Goal: Task Accomplishment & Management: Use online tool/utility

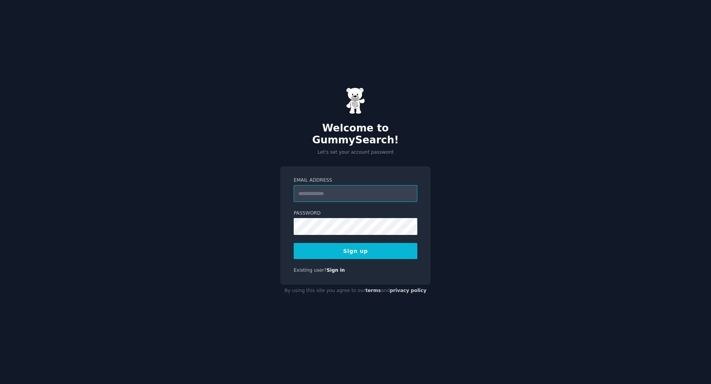
click at [332, 185] on input "Email Address" at bounding box center [356, 193] width 124 height 17
type input "**********"
click at [344, 243] on button "Sign up" at bounding box center [356, 251] width 124 height 16
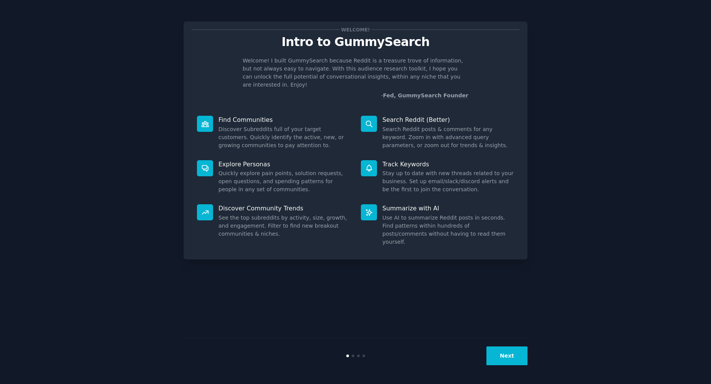
click at [509, 360] on button "Next" at bounding box center [506, 356] width 41 height 19
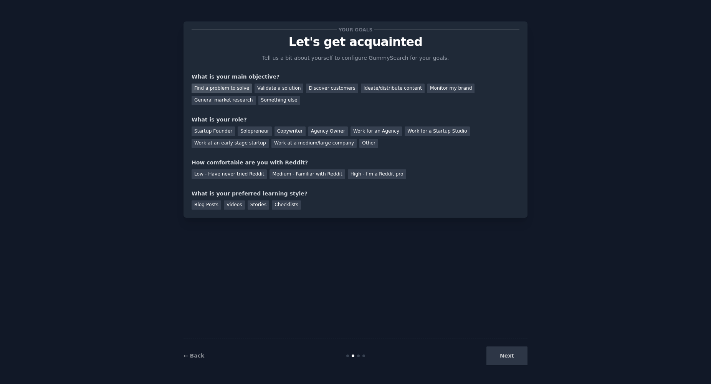
click at [231, 92] on div "Find a problem to solve" at bounding box center [221, 89] width 60 height 10
click at [283, 89] on div "Validate a solution" at bounding box center [278, 89] width 49 height 10
click at [228, 90] on div "Find a problem to solve" at bounding box center [221, 89] width 60 height 10
click at [312, 88] on div "Discover customers" at bounding box center [332, 89] width 52 height 10
click at [239, 92] on div "Find a problem to solve" at bounding box center [221, 89] width 60 height 10
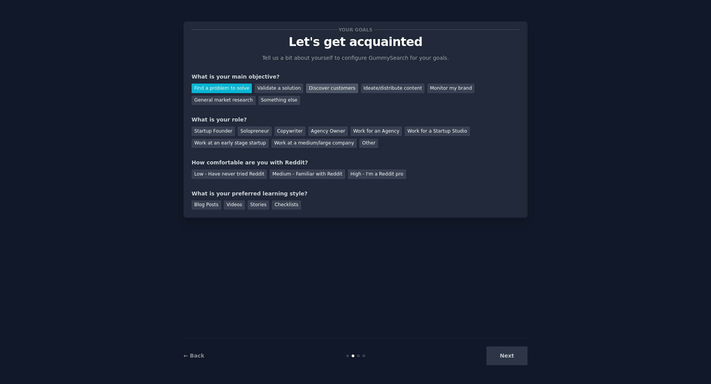
click at [322, 91] on div "Discover customers" at bounding box center [332, 89] width 52 height 10
click at [215, 134] on div "Startup Founder" at bounding box center [212, 132] width 43 height 10
click at [252, 133] on div "Solopreneur" at bounding box center [255, 132] width 34 height 10
click at [219, 132] on div "Startup Founder" at bounding box center [212, 132] width 43 height 10
click at [376, 176] on div "High - I'm a Reddit pro" at bounding box center [377, 175] width 58 height 10
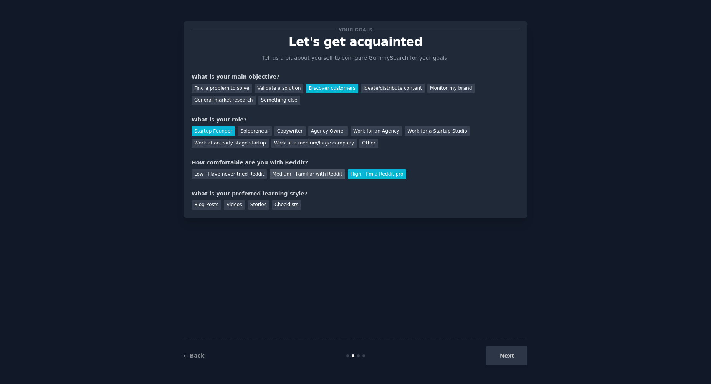
click at [292, 176] on div "Medium - Familiar with Reddit" at bounding box center [306, 175] width 75 height 10
click at [218, 206] on div "Blog Posts" at bounding box center [206, 206] width 30 height 10
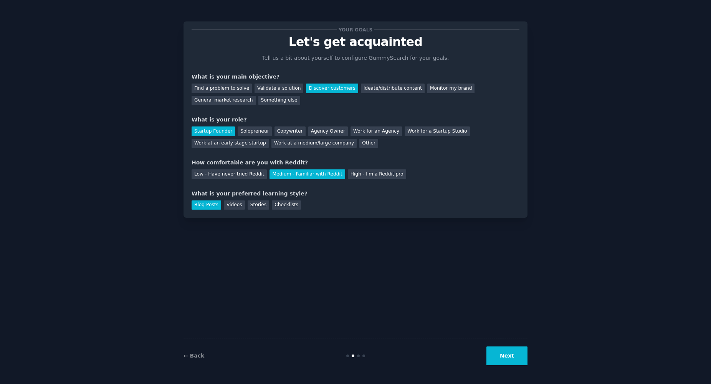
click at [516, 366] on div "← Back Next" at bounding box center [355, 355] width 344 height 35
click at [516, 362] on button "Next" at bounding box center [506, 356] width 41 height 19
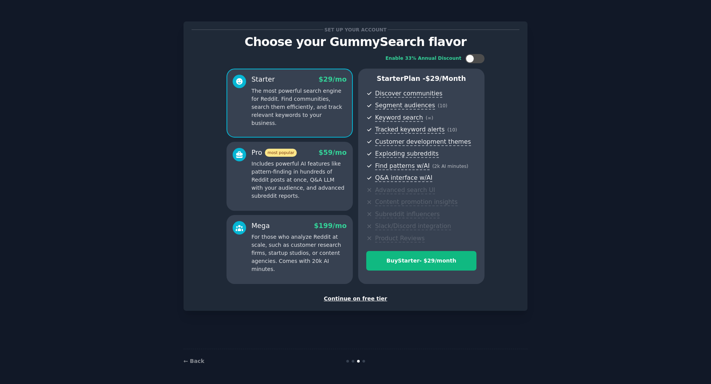
click at [360, 299] on div "Continue on free tier" at bounding box center [355, 299] width 328 height 8
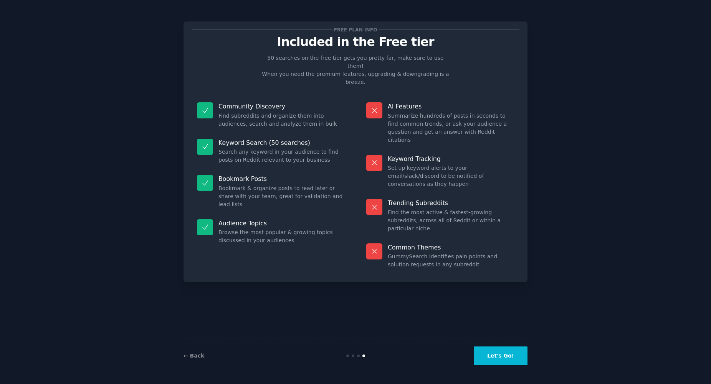
click at [497, 355] on button "Let's Go!" at bounding box center [500, 356] width 54 height 19
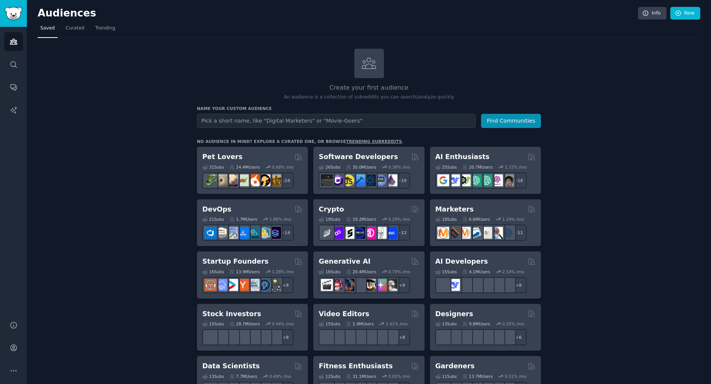
click at [377, 122] on input "text" at bounding box center [336, 121] width 279 height 14
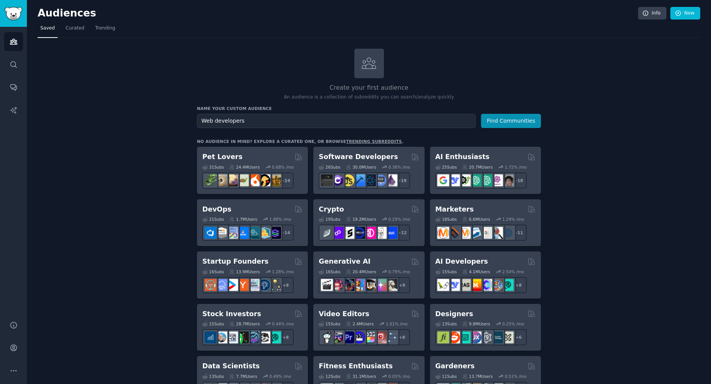
type input "Web developers"
click at [481, 114] on button "Find Communities" at bounding box center [511, 121] width 60 height 14
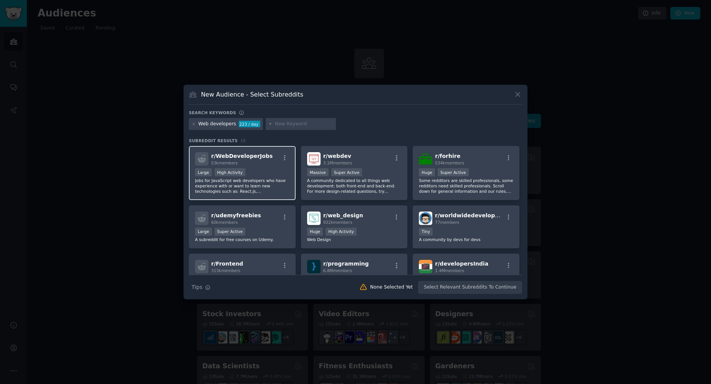
click at [269, 173] on div "Large High Activity" at bounding box center [242, 173] width 94 height 10
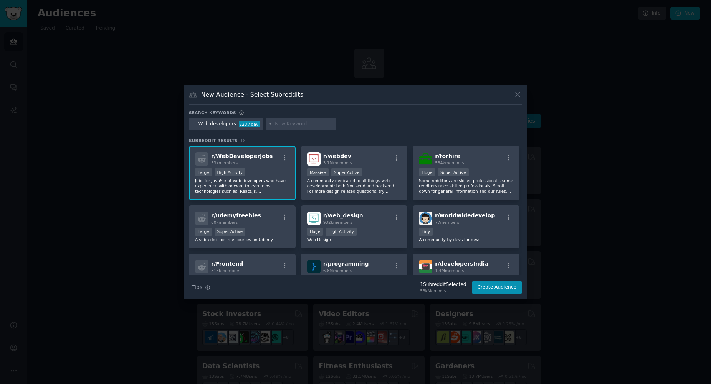
click at [233, 153] on h2 "r/ WebDeveloperJobs 53k members" at bounding box center [241, 158] width 61 height 13
click at [516, 93] on icon at bounding box center [517, 94] width 4 height 4
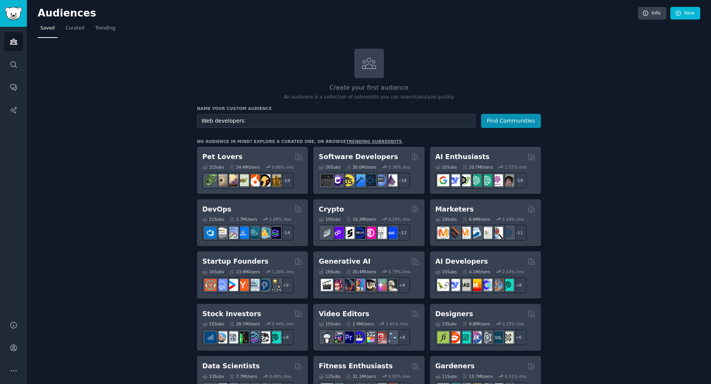
click at [533, 118] on button "Find Communities" at bounding box center [511, 121] width 60 height 14
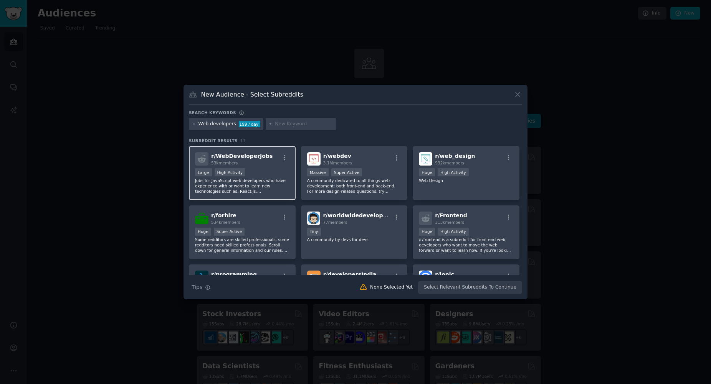
click at [256, 158] on span "r/ WebDeveloperJobs" at bounding box center [241, 156] width 61 height 6
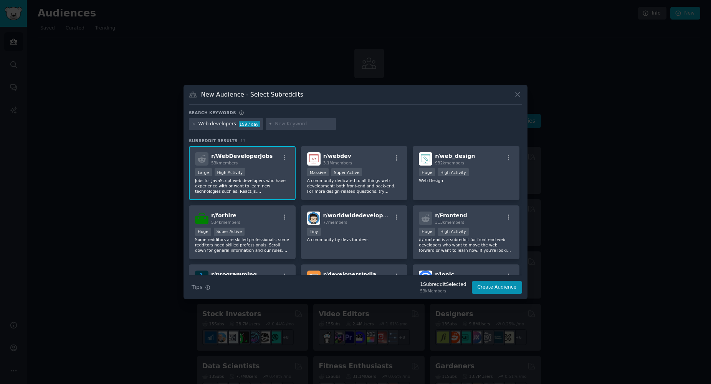
drag, startPoint x: 238, startPoint y: 168, endPoint x: 231, endPoint y: 157, distance: 13.2
click at [231, 157] on span "r/ WebDeveloperJobs" at bounding box center [241, 156] width 61 height 6
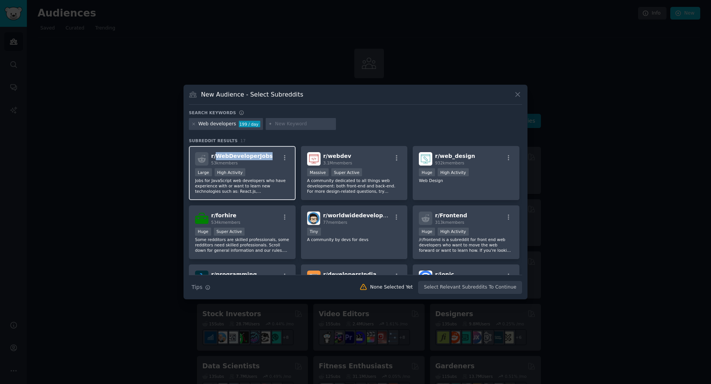
click at [231, 157] on span "r/ WebDeveloperJobs" at bounding box center [241, 156] width 61 height 6
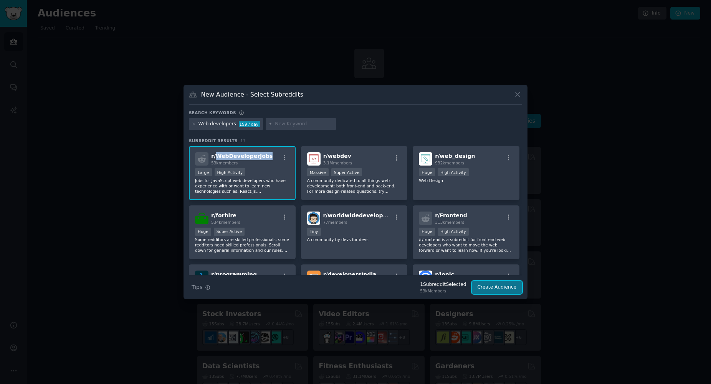
click at [488, 288] on button "Create Audience" at bounding box center [497, 287] width 51 height 13
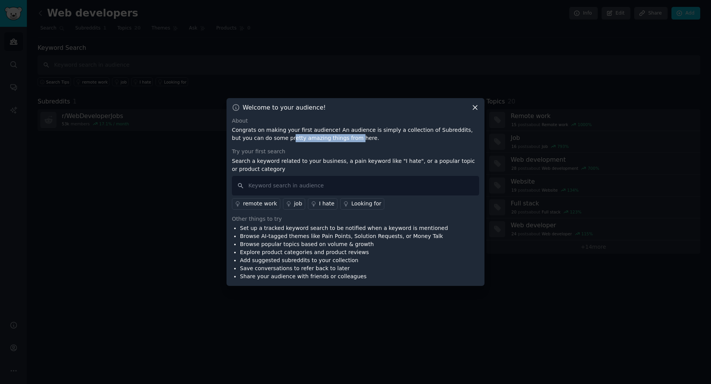
drag, startPoint x: 267, startPoint y: 134, endPoint x: 321, endPoint y: 134, distance: 53.3
click at [321, 134] on p "Congrats on making your first audience! An audience is simply a collection of S…" at bounding box center [355, 134] width 247 height 16
drag, startPoint x: 287, startPoint y: 159, endPoint x: 374, endPoint y: 160, distance: 87.5
click at [374, 160] on p "Search a keyword related to your business, a pain keyword like "I hate", or a p…" at bounding box center [355, 165] width 247 height 16
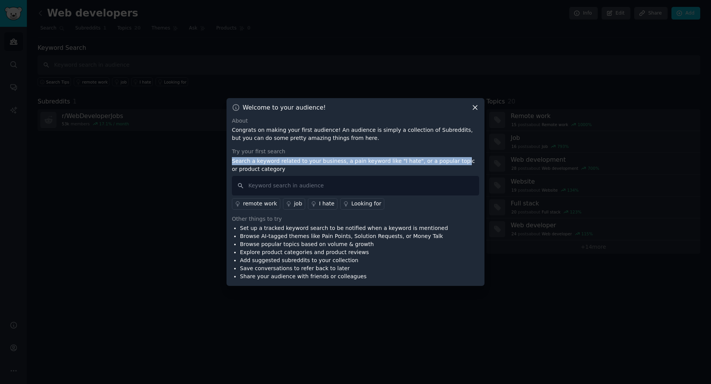
drag, startPoint x: 404, startPoint y: 156, endPoint x: 442, endPoint y: 160, distance: 37.8
click at [442, 160] on div "Try your first search Search a keyword related to your business, a pain keyword…" at bounding box center [355, 179] width 247 height 62
click at [442, 160] on p "Search a keyword related to your business, a pain keyword like "I hate", or a p…" at bounding box center [355, 165] width 247 height 16
click at [261, 183] on input "text" at bounding box center [355, 186] width 247 height 20
type input "i wish"
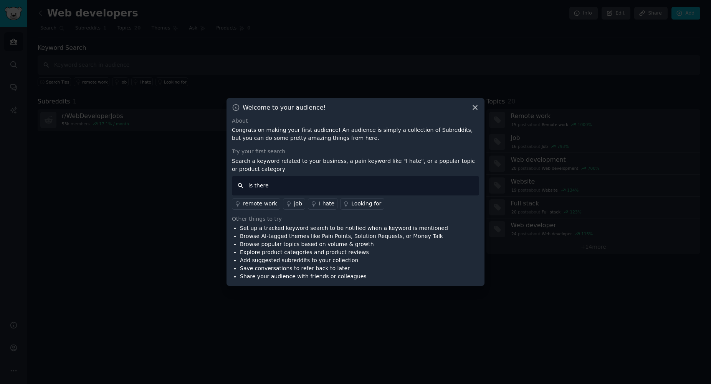
type input "is there"
click at [356, 205] on div "Looking for" at bounding box center [366, 204] width 30 height 8
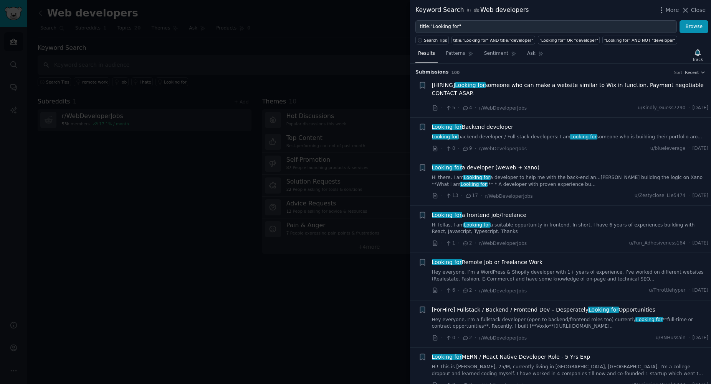
click at [491, 127] on span "Looking for Backend developer" at bounding box center [473, 127] width 82 height 8
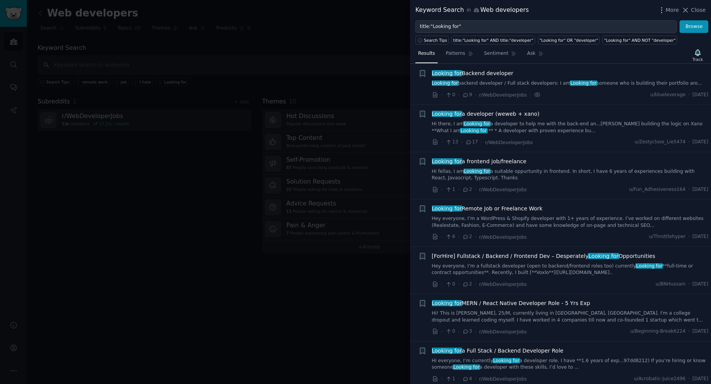
scroll to position [54, 0]
click at [506, 164] on span "Looking for a frontend job/freelance" at bounding box center [479, 161] width 95 height 8
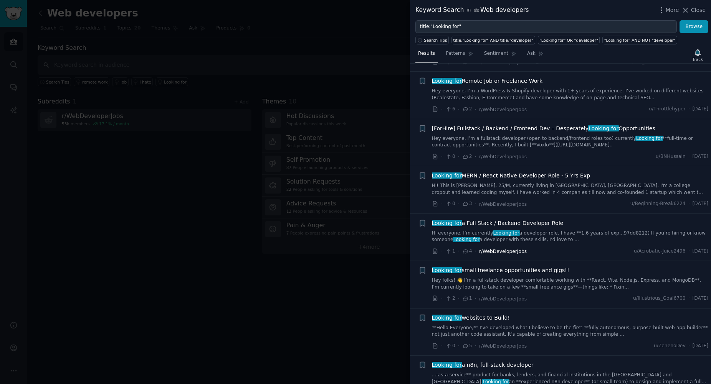
scroll to position [181, 0]
click at [504, 271] on span "Looking for small freelance opportunities and gigs!!" at bounding box center [500, 271] width 137 height 8
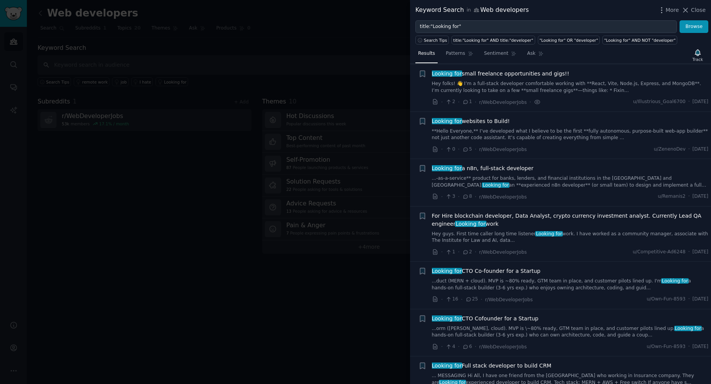
scroll to position [379, 0]
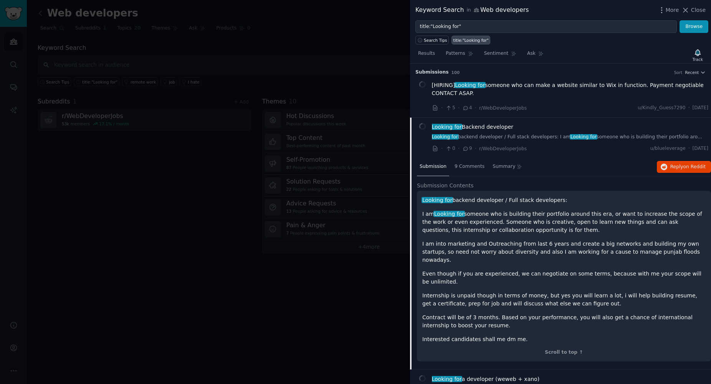
click at [467, 127] on span "Looking for Backend developer" at bounding box center [473, 127] width 82 height 8
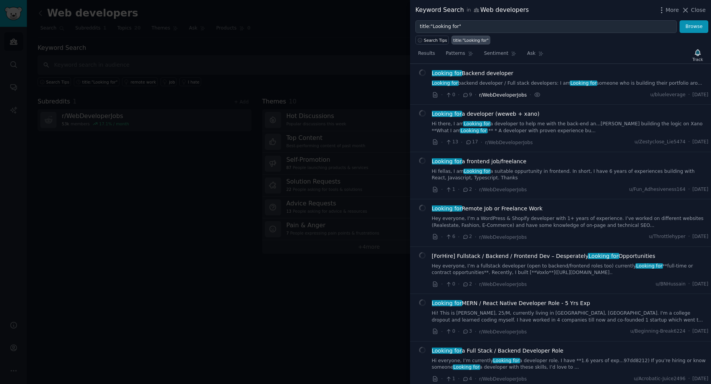
scroll to position [54, 0]
click at [485, 75] on span "Looking for Backend developer" at bounding box center [473, 73] width 82 height 8
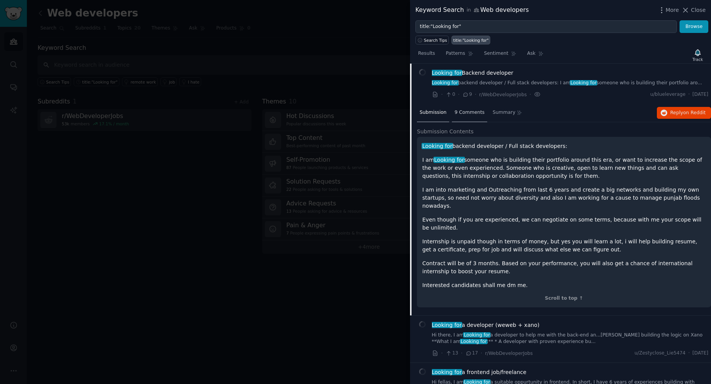
click at [475, 113] on span "9 Comments" at bounding box center [469, 112] width 30 height 7
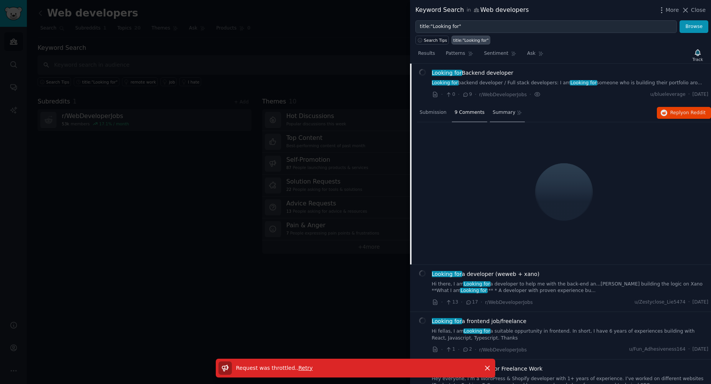
click at [498, 114] on span "Summary" at bounding box center [503, 112] width 23 height 7
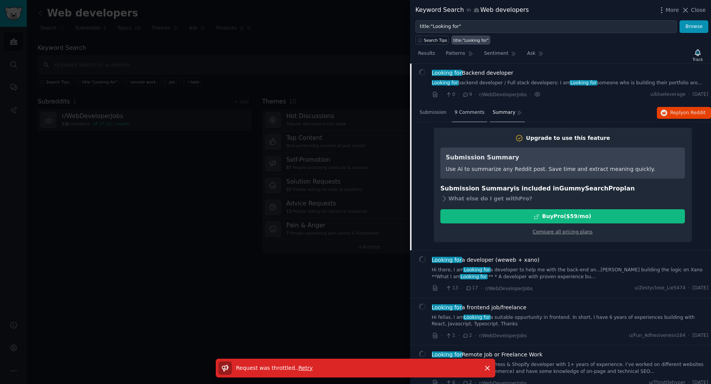
click at [469, 114] on span "9 Comments" at bounding box center [469, 112] width 30 height 7
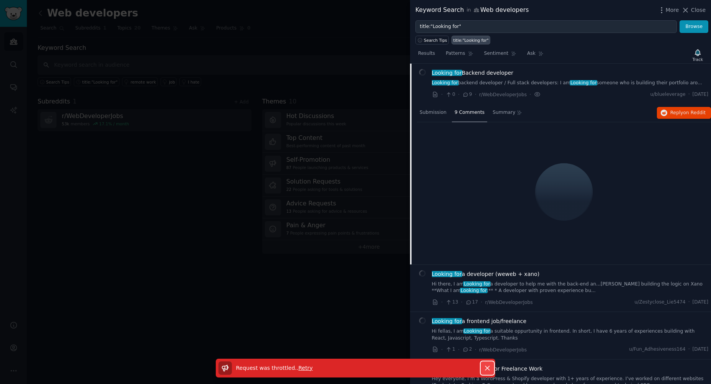
click at [488, 369] on icon "button" at bounding box center [487, 369] width 8 height 8
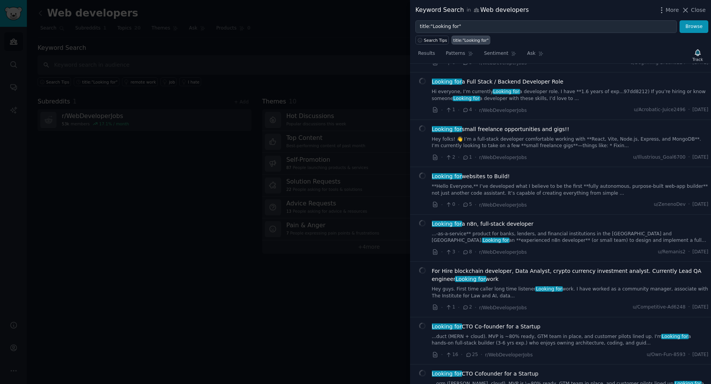
scroll to position [485, 0]
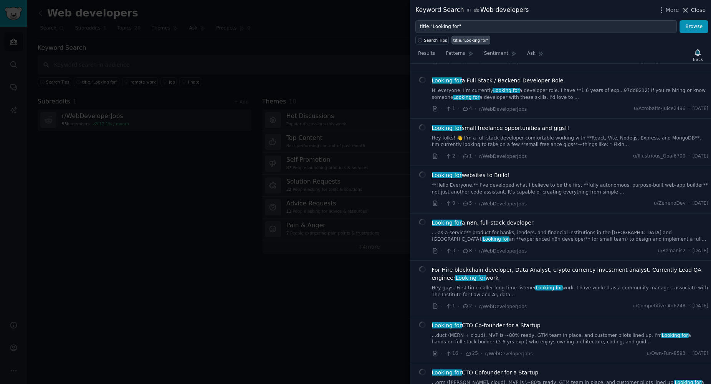
click at [703, 9] on span "Close" at bounding box center [698, 10] width 15 height 8
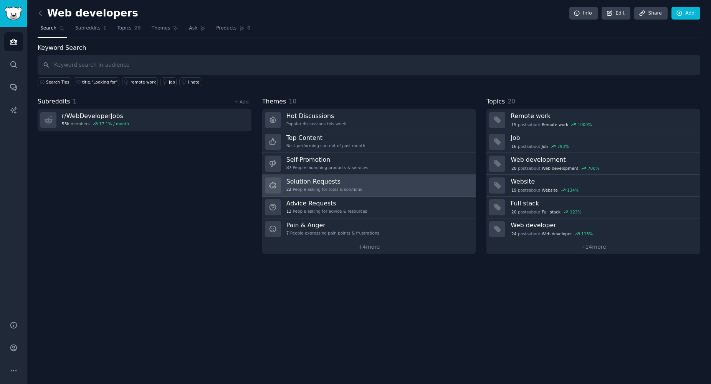
click at [338, 182] on h3 "Solution Requests" at bounding box center [324, 182] width 76 height 8
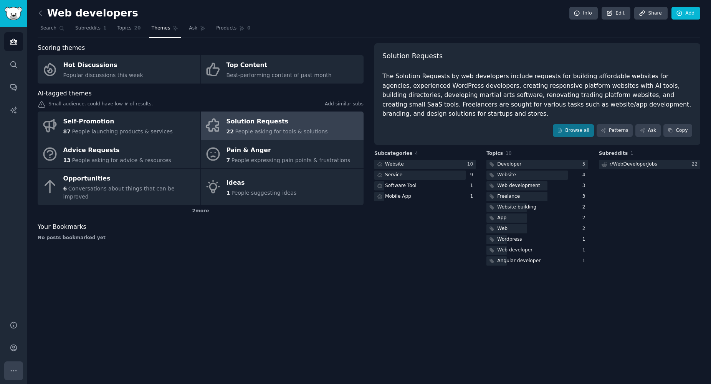
click at [15, 370] on icon "Sidebar" at bounding box center [14, 371] width 8 height 8
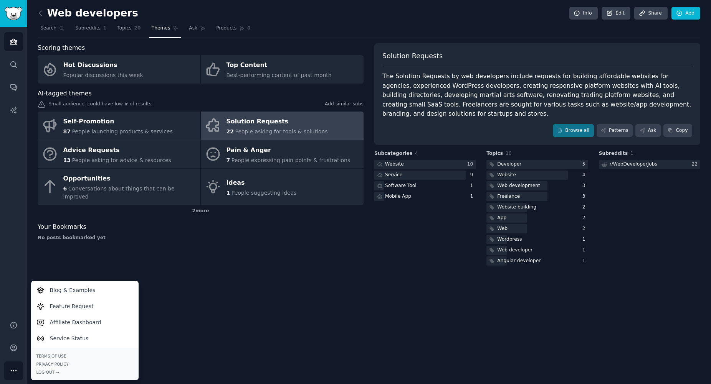
click at [240, 310] on div "Web developers Info Edit Share Add Search Subreddits 1 Topics 20 Themes Ask Pro…" at bounding box center [369, 192] width 684 height 384
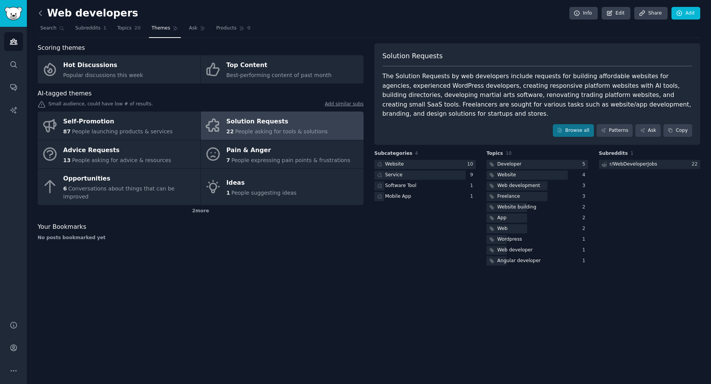
click at [44, 13] on icon at bounding box center [40, 13] width 8 height 8
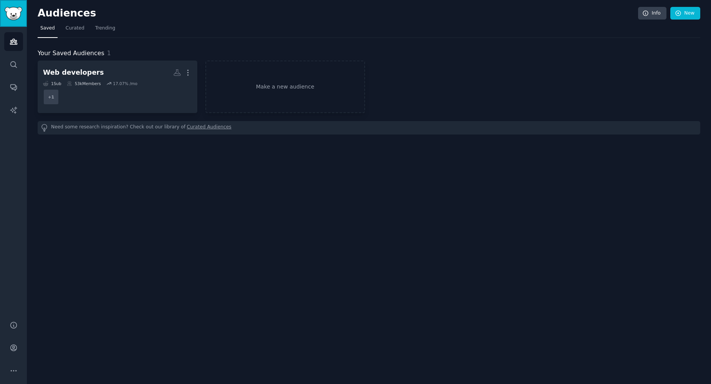
click at [13, 19] on img "Sidebar" at bounding box center [14, 13] width 18 height 13
click at [66, 32] on link "Curated" at bounding box center [75, 30] width 24 height 16
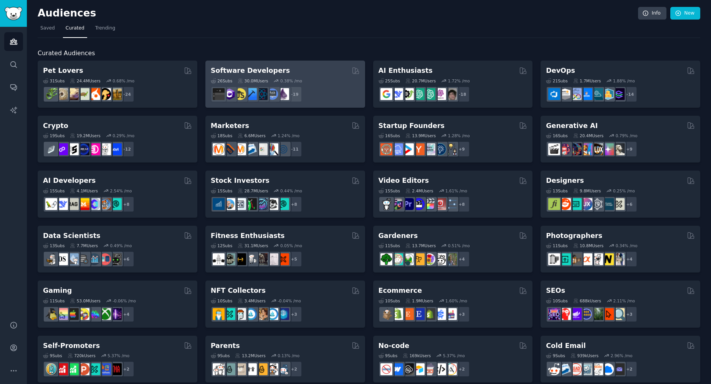
click at [297, 73] on div "Software Developers" at bounding box center [285, 71] width 149 height 10
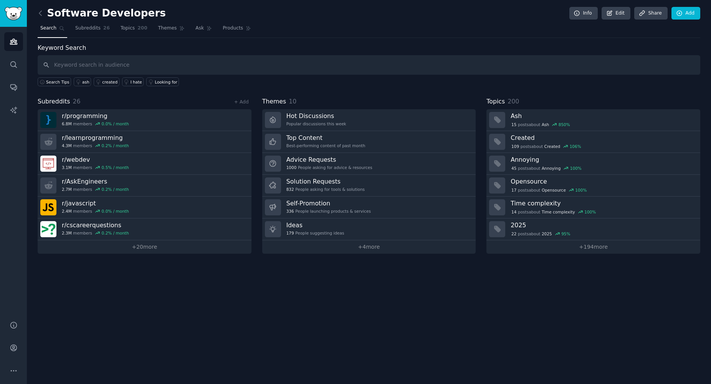
click at [157, 63] on input "text" at bounding box center [369, 65] width 662 height 20
click at [232, 84] on div "Looking for" at bounding box center [243, 81] width 23 height 5
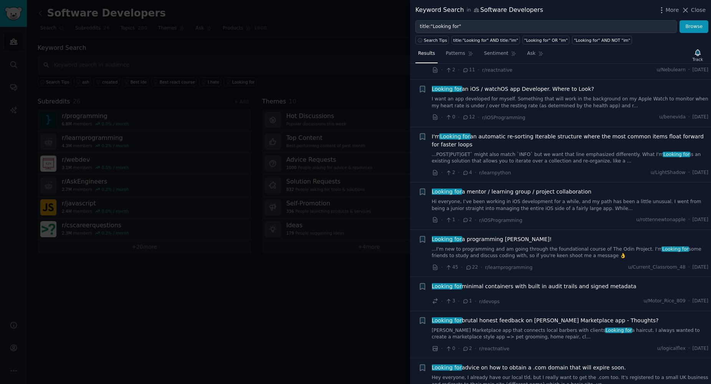
scroll to position [235, 0]
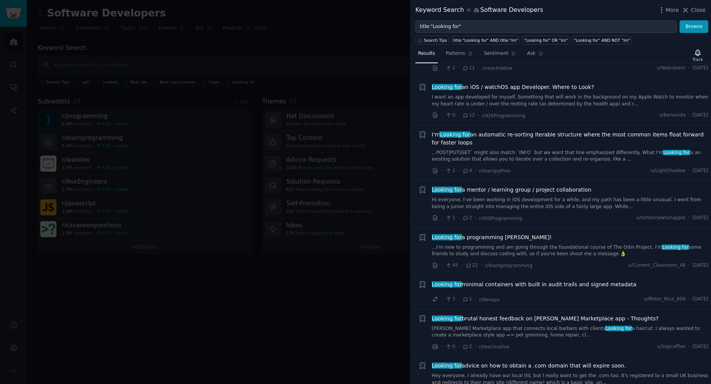
click at [565, 315] on span "Looking for brutal honest feedback on [PERSON_NAME] Marketplace app - Thoughts?" at bounding box center [545, 319] width 227 height 8
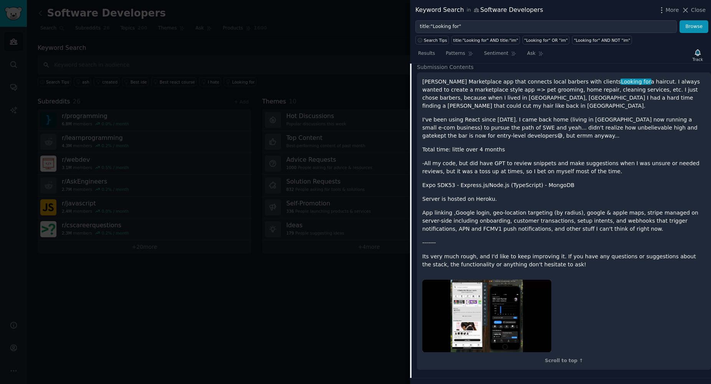
scroll to position [552, 0]
click at [473, 294] on img at bounding box center [486, 316] width 129 height 73
